Goal: Complete application form

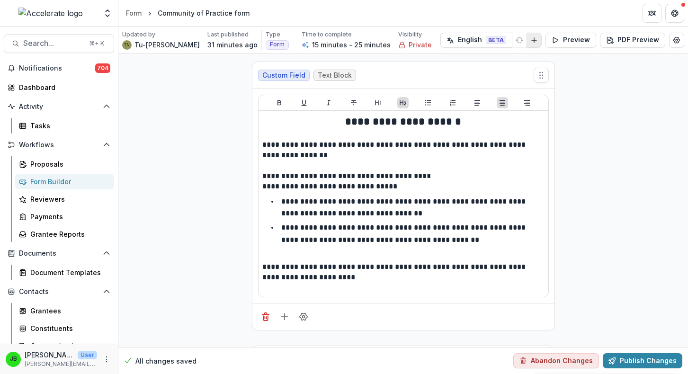
click at [531, 40] on line "Add Language" at bounding box center [533, 40] width 5 height 0
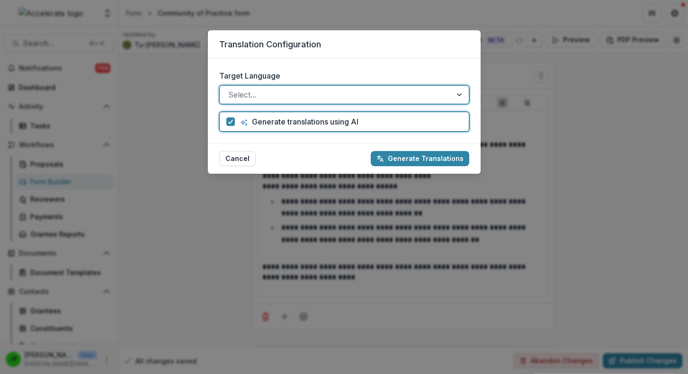
click at [556, 99] on div "Translation Configuration Target Language option , selected. Select is focused …" at bounding box center [344, 187] width 688 height 374
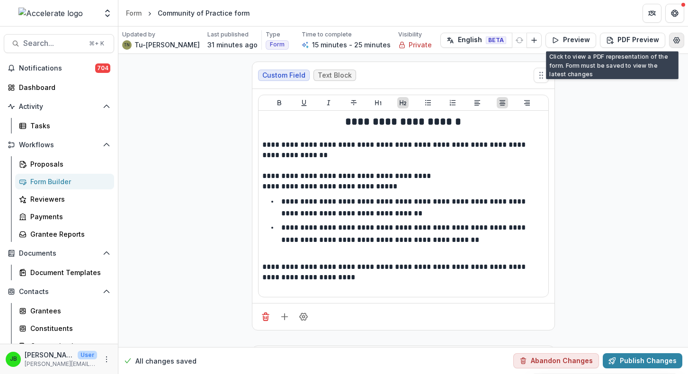
click at [672, 41] on icon "Edit Form Settings" at bounding box center [676, 40] width 8 height 8
select select "*******"
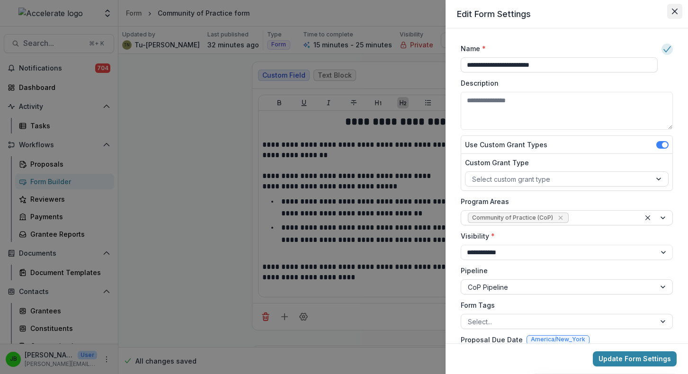
click at [671, 4] on button "Close" at bounding box center [674, 11] width 15 height 15
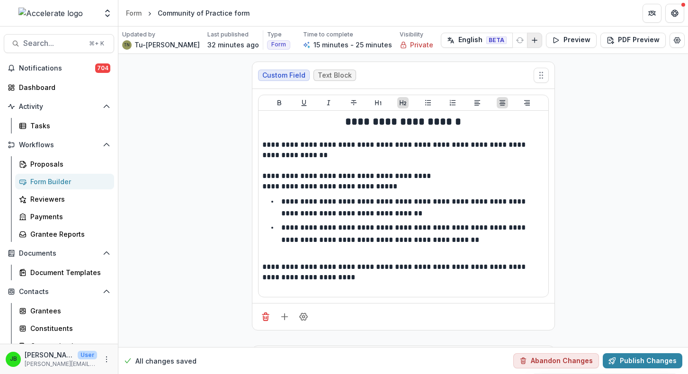
click at [541, 38] on button "Add Language" at bounding box center [534, 40] width 15 height 15
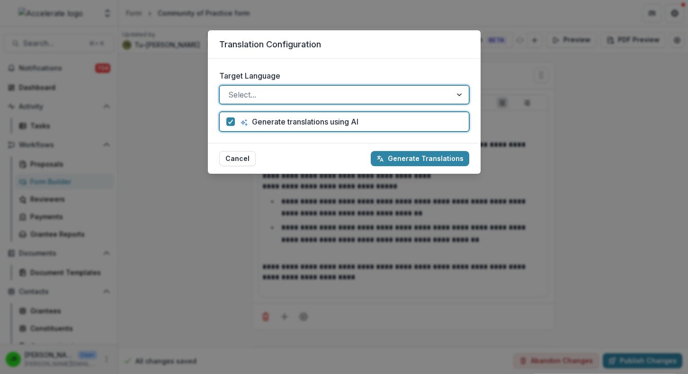
click at [566, 86] on div "Translation Configuration Target Language option , selected. Select is focused …" at bounding box center [344, 187] width 688 height 374
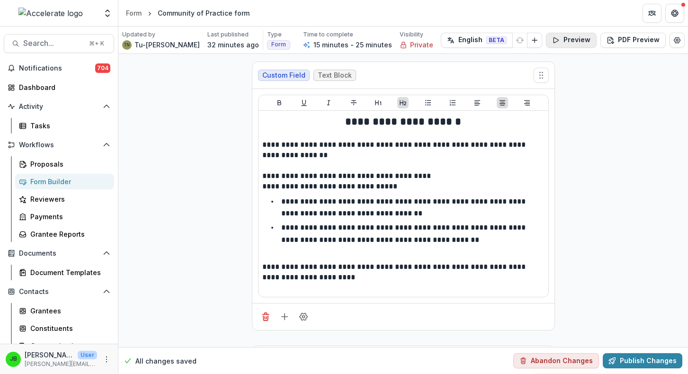
click at [556, 42] on icon "button" at bounding box center [556, 40] width 8 height 8
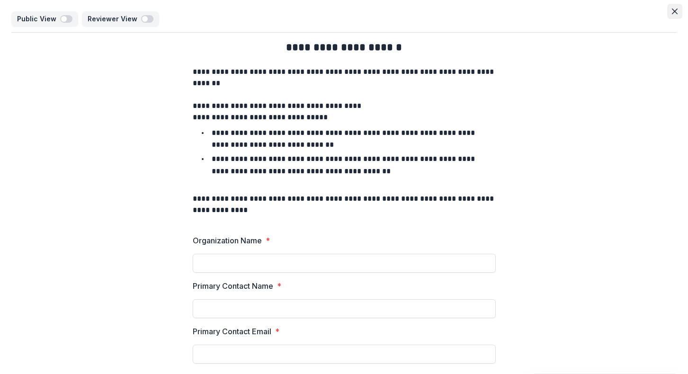
click at [671, 10] on icon "Close" at bounding box center [674, 12] width 6 height 6
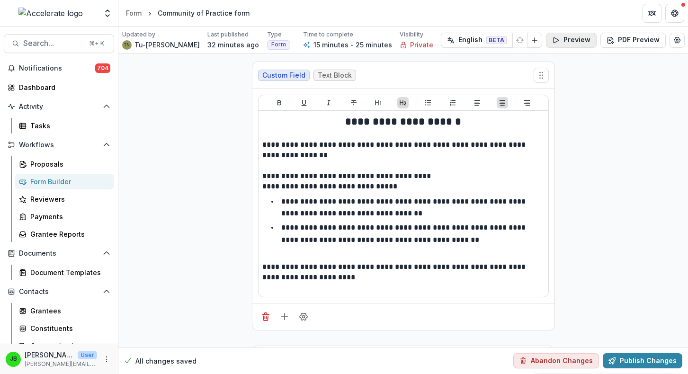
click at [580, 43] on button "Preview" at bounding box center [571, 40] width 51 height 15
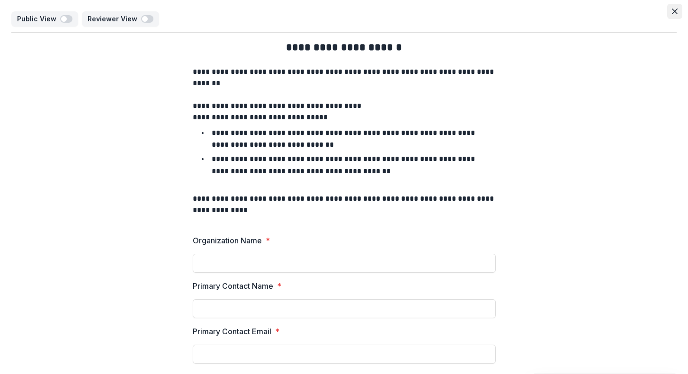
click at [674, 8] on button "Close" at bounding box center [674, 11] width 15 height 15
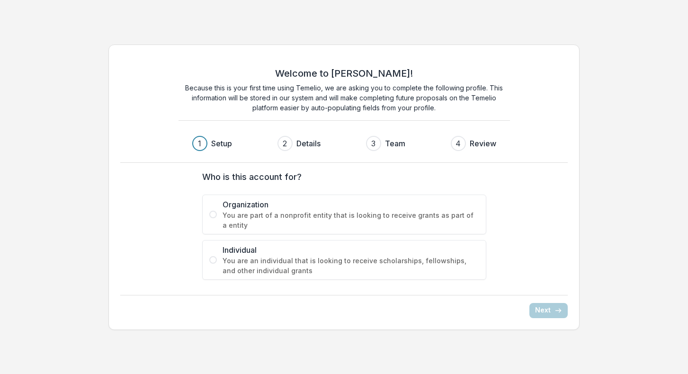
click at [346, 178] on label "Who is this account for?" at bounding box center [341, 176] width 278 height 13
click at [291, 209] on span "Organization" at bounding box center [350, 204] width 256 height 11
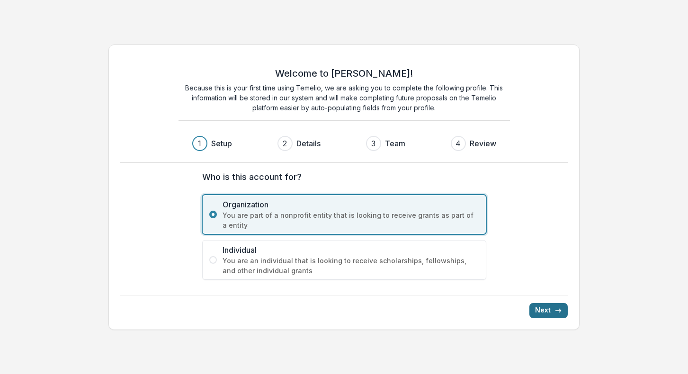
click at [552, 314] on button "Next" at bounding box center [548, 310] width 38 height 15
